Goal: Task Accomplishment & Management: Manage account settings

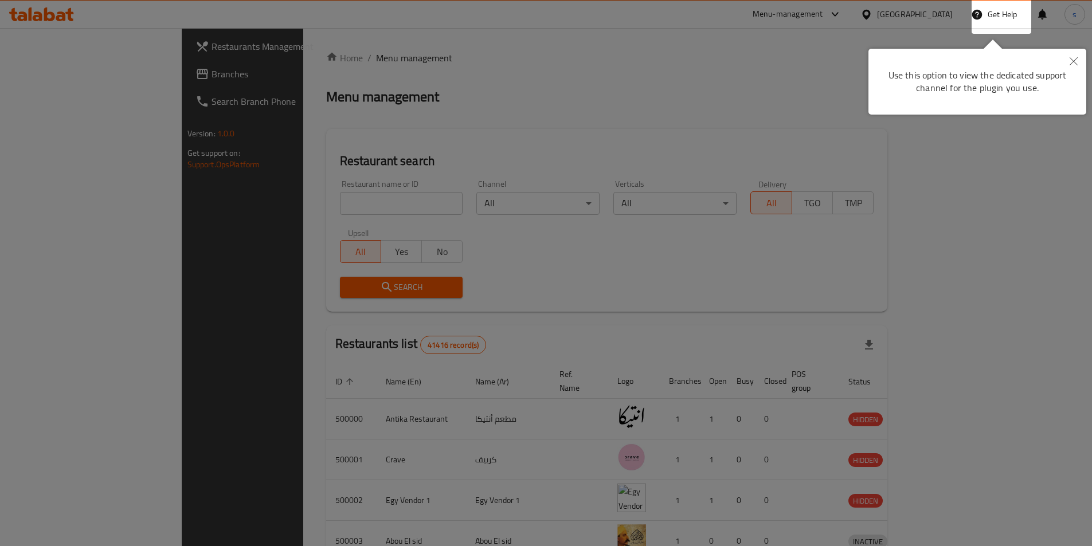
click at [1073, 61] on icon "Close" at bounding box center [1074, 61] width 8 height 8
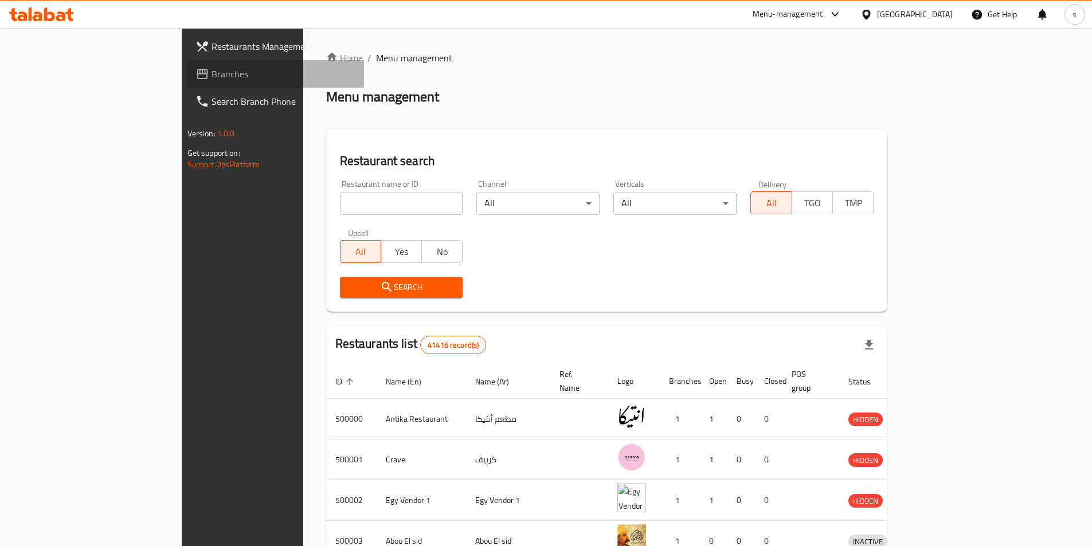
click at [212, 75] on span "Branches" at bounding box center [283, 74] width 143 height 14
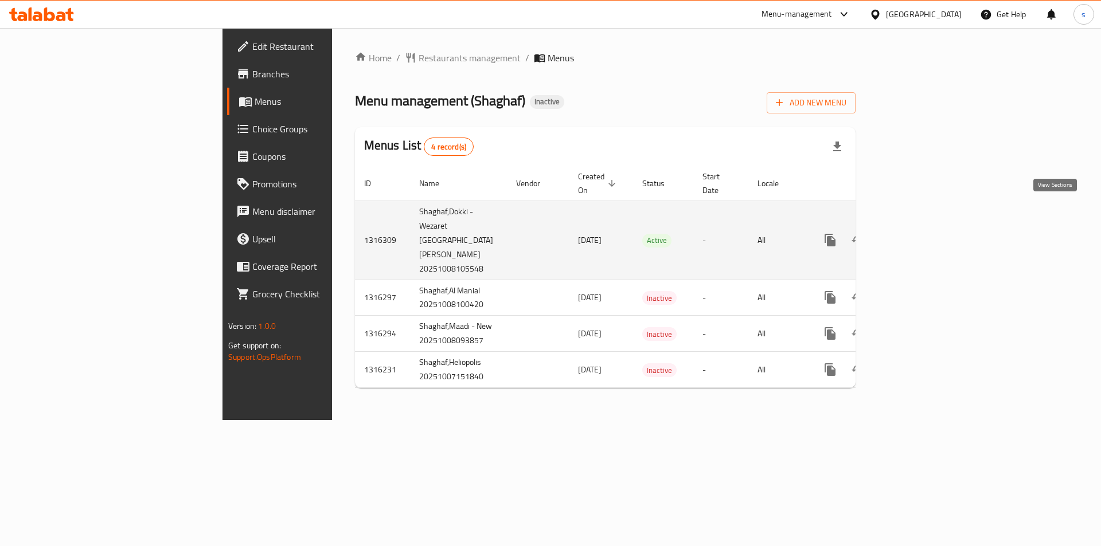
click at [920, 233] on icon "enhanced table" at bounding box center [913, 240] width 14 height 14
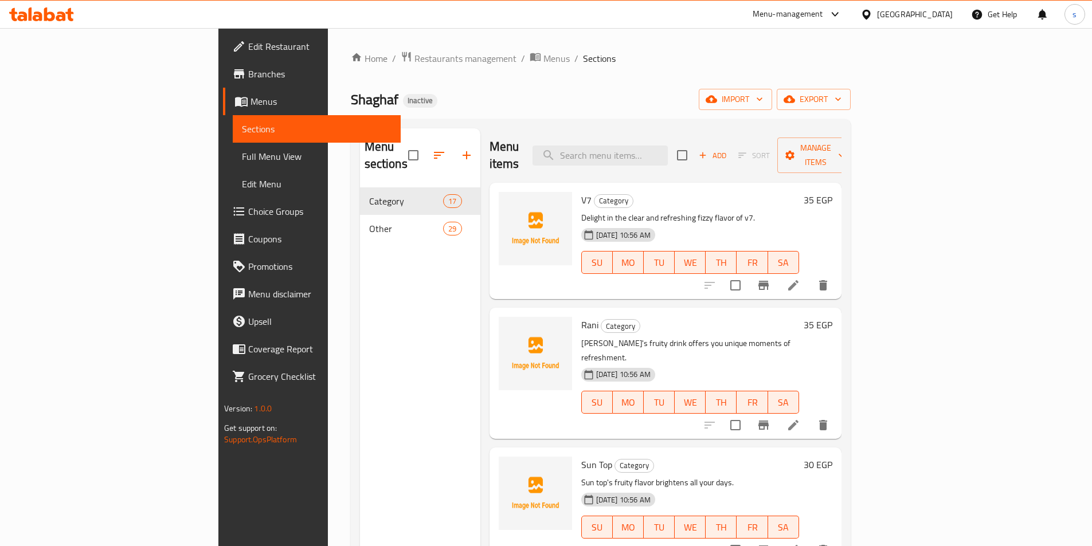
click at [251, 95] on span "Menus" at bounding box center [321, 102] width 141 height 14
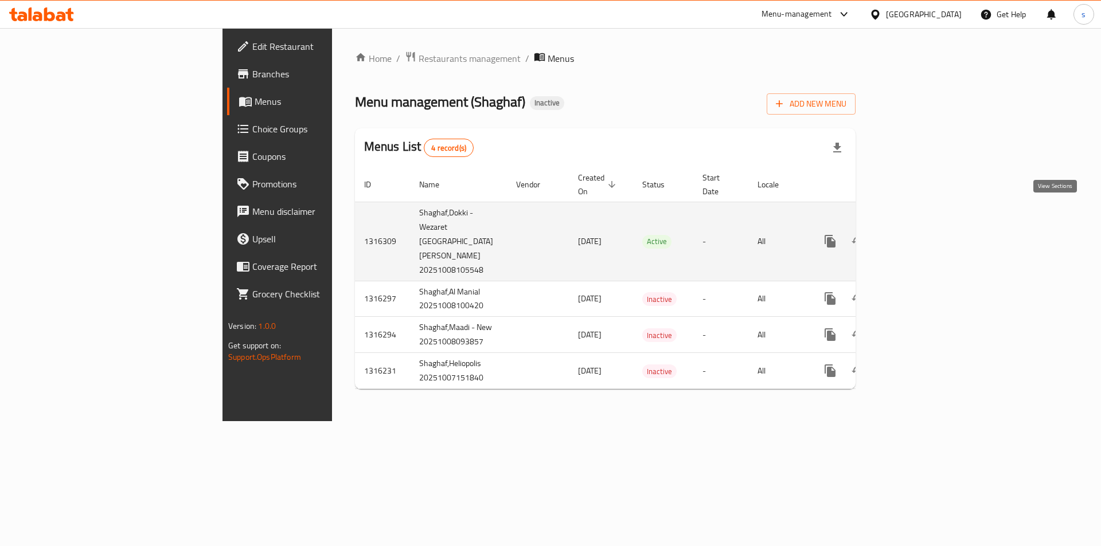
click at [920, 235] on icon "enhanced table" at bounding box center [913, 242] width 14 height 14
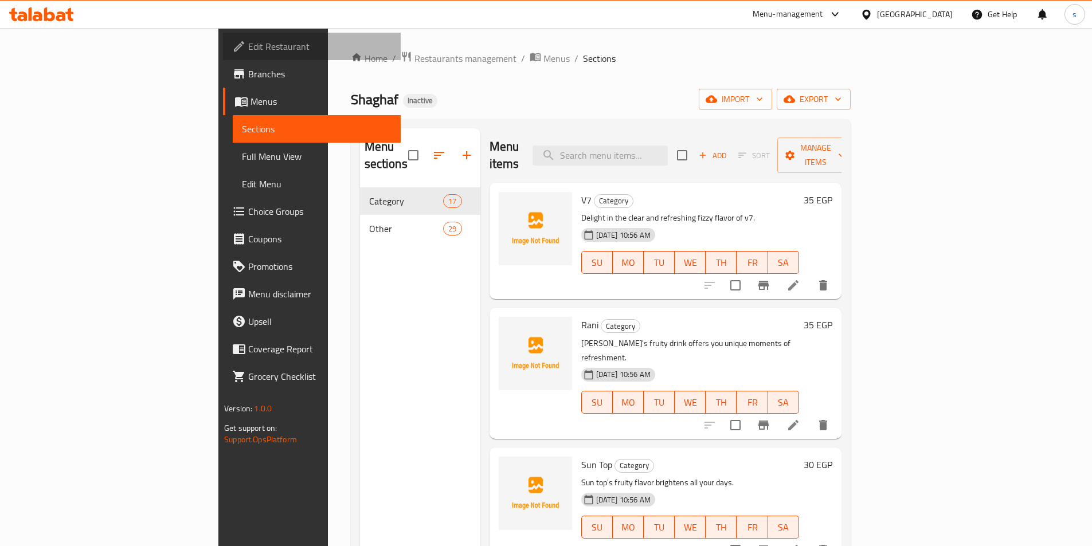
click at [248, 43] on span "Edit Restaurant" at bounding box center [319, 47] width 143 height 14
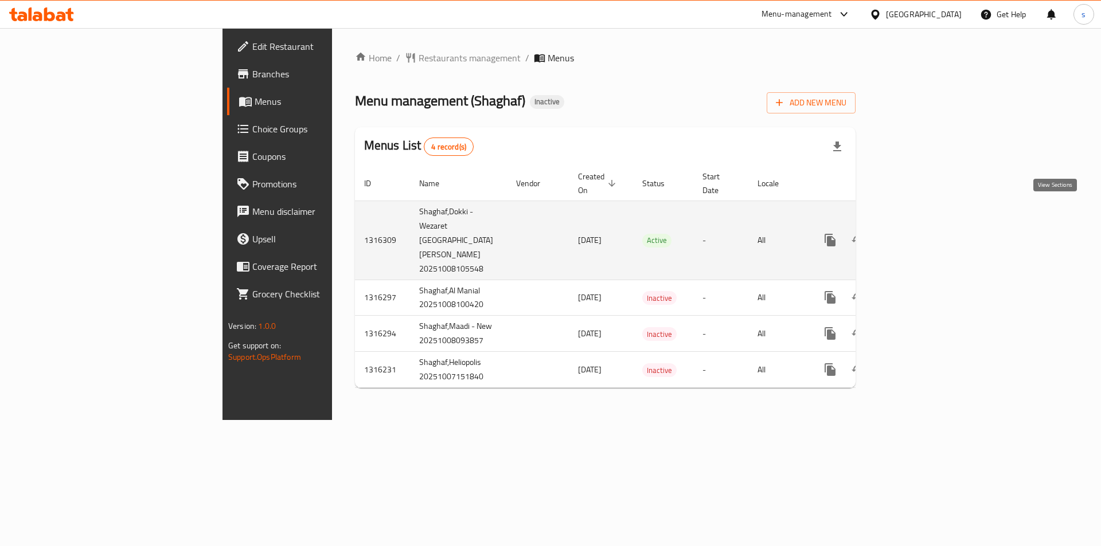
click at [920, 233] on icon "enhanced table" at bounding box center [913, 240] width 14 height 14
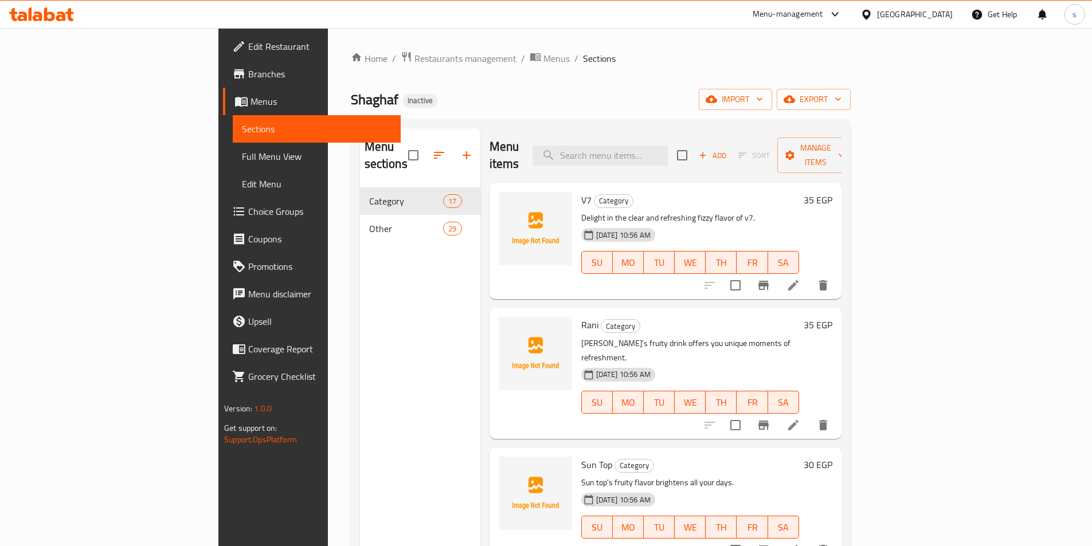
click at [823, 13] on div "Menu-management" at bounding box center [788, 14] width 71 height 14
click at [597, 67] on div "Home / Restaurants management / Menus / Sections Shaghaf Inactive import export…" at bounding box center [601, 367] width 500 height 633
click at [248, 75] on span "Branches" at bounding box center [319, 74] width 143 height 14
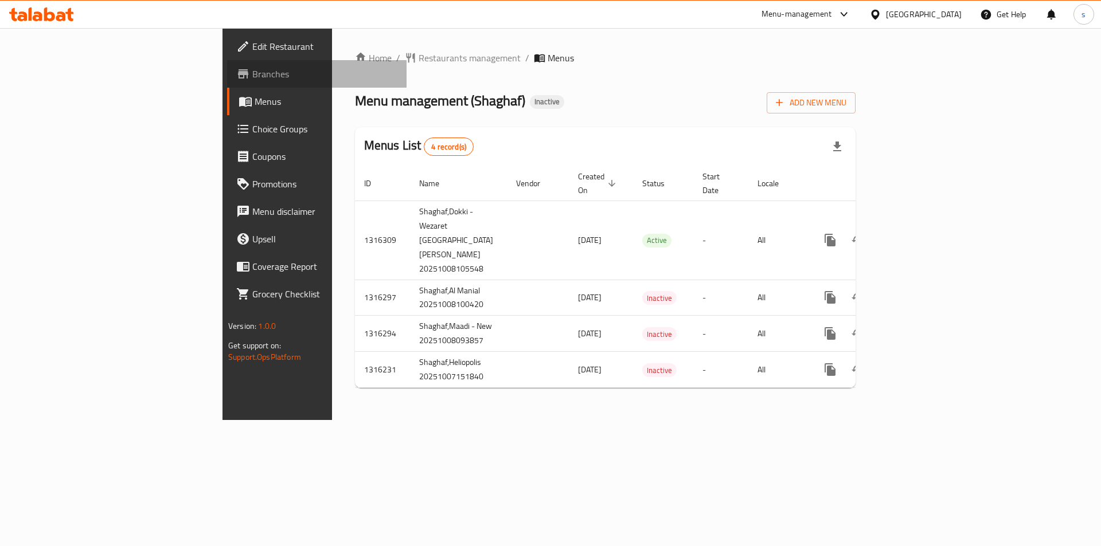
click at [252, 76] on span "Branches" at bounding box center [324, 74] width 145 height 14
